Goal: Navigation & Orientation: Find specific page/section

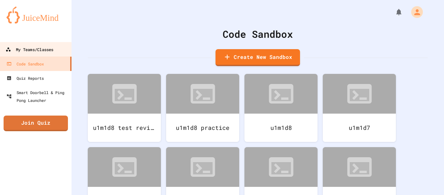
click at [52, 48] on div "My Teams/Classes" at bounding box center [30, 50] width 48 height 8
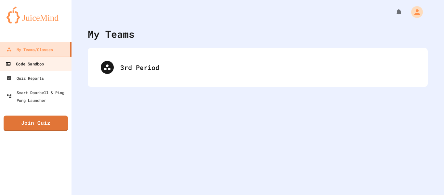
click at [46, 66] on link "Code Sandbox" at bounding box center [36, 63] width 74 height 15
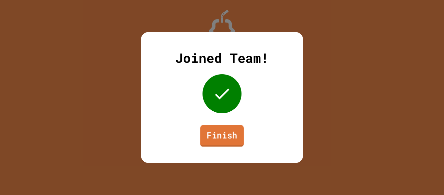
click at [217, 138] on link "Finish" at bounding box center [222, 135] width 44 height 21
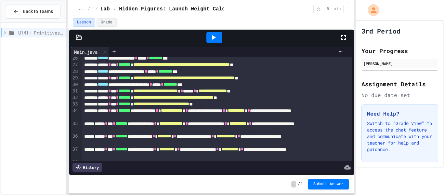
scroll to position [204, 0]
